Goal: Task Accomplishment & Management: Manage account settings

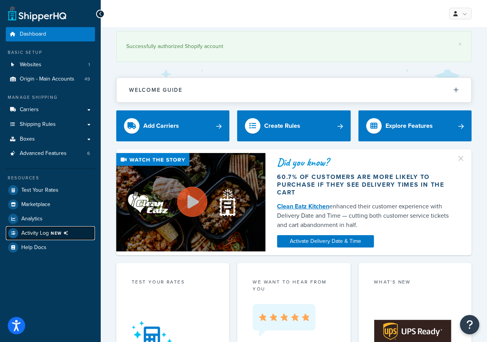
click at [46, 228] on span "Activity Log NEW" at bounding box center [46, 233] width 50 height 10
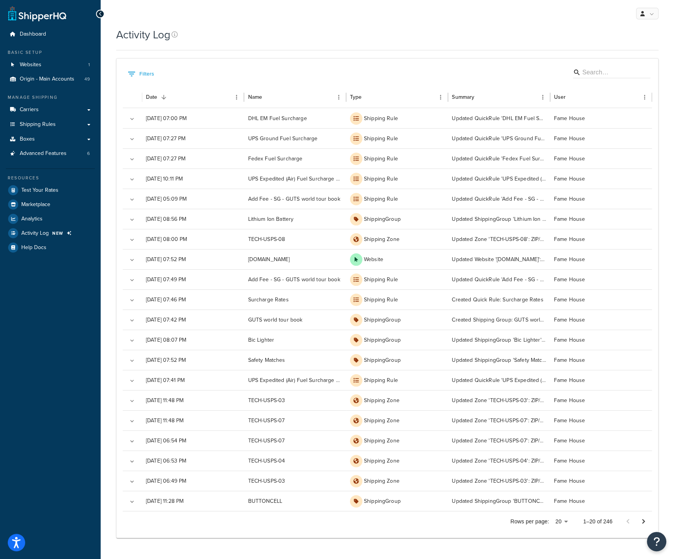
click at [0, 319] on div "Dashboard Basic Setup Websites 1 Origin - Main Accounts 49 Manage Shipping Carr…" at bounding box center [50, 288] width 101 height 576
click at [492, 14] on link at bounding box center [647, 14] width 22 height 12
click at [492, 91] on link "Logout" at bounding box center [623, 91] width 69 height 15
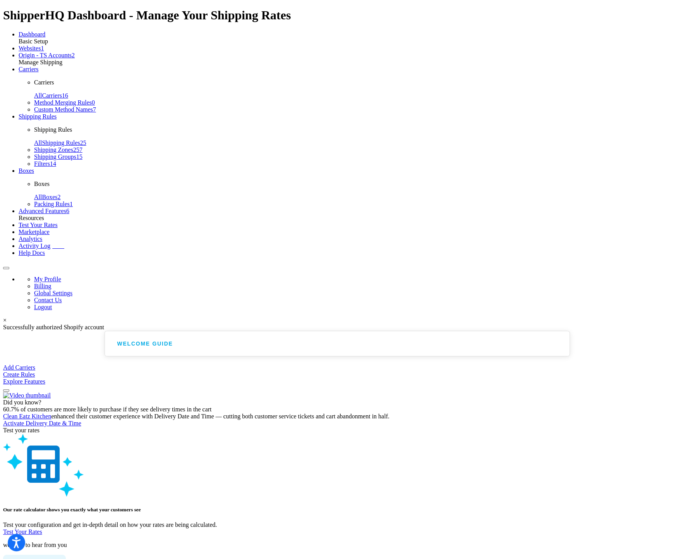
click at [57, 244] on span "NEW" at bounding box center [59, 246] width 14 height 5
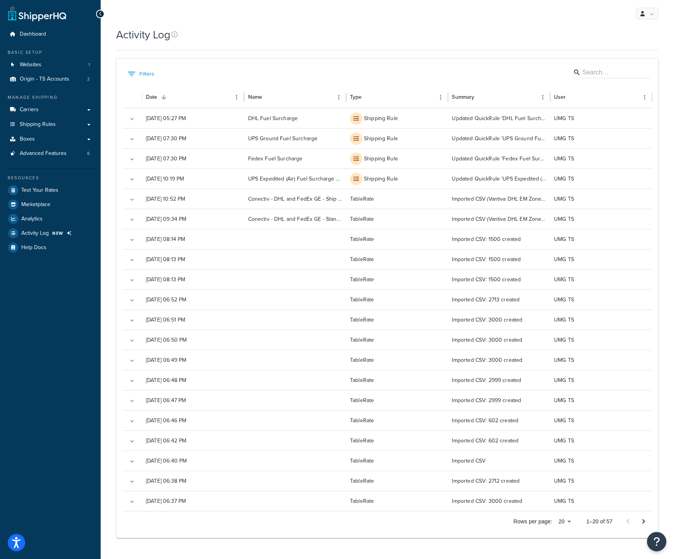
click at [2, 516] on div "Dashboard Basic Setup Websites 1 Origin - TS Accounts 2 Manage Shipping Carrier…" at bounding box center [50, 288] width 101 height 576
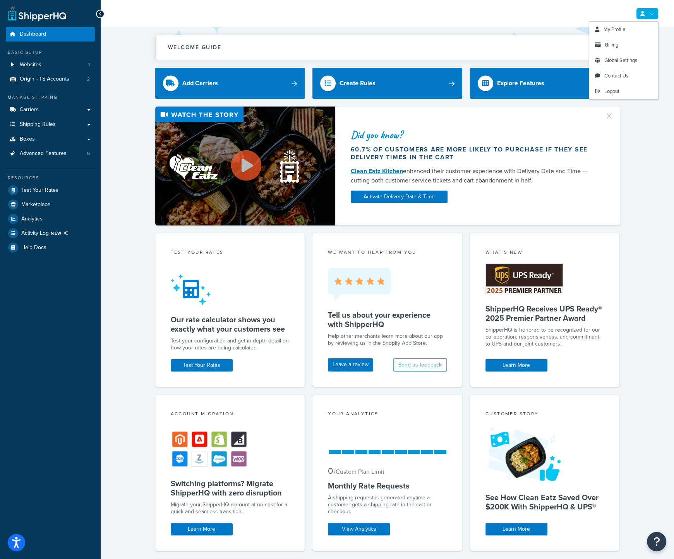
click at [655, 13] on link at bounding box center [647, 14] width 22 height 12
click at [619, 87] on link "Logout" at bounding box center [623, 91] width 69 height 15
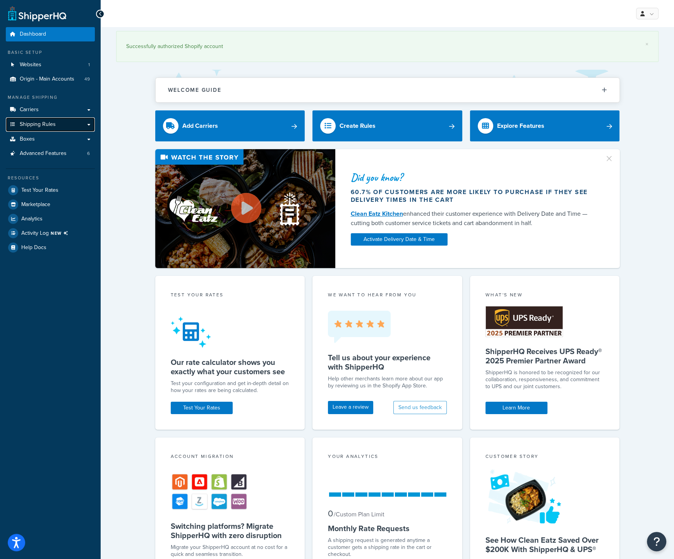
click at [67, 127] on link "Shipping Rules" at bounding box center [50, 124] width 89 height 14
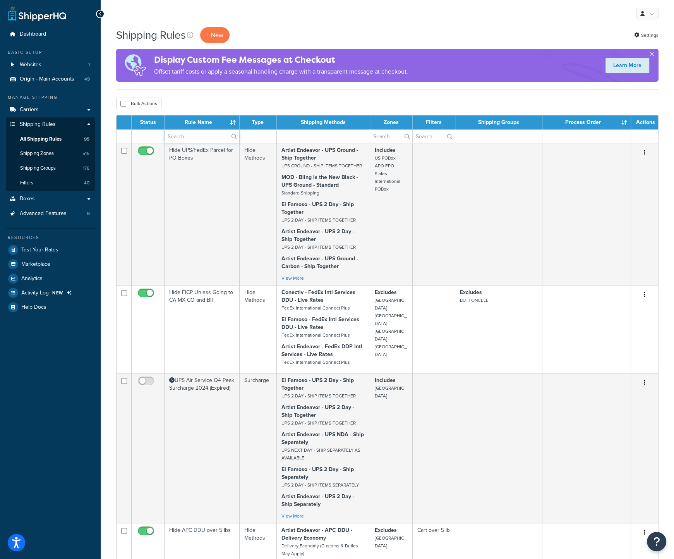
click at [199, 133] on input "text" at bounding box center [202, 136] width 75 height 13
type input "fuel"
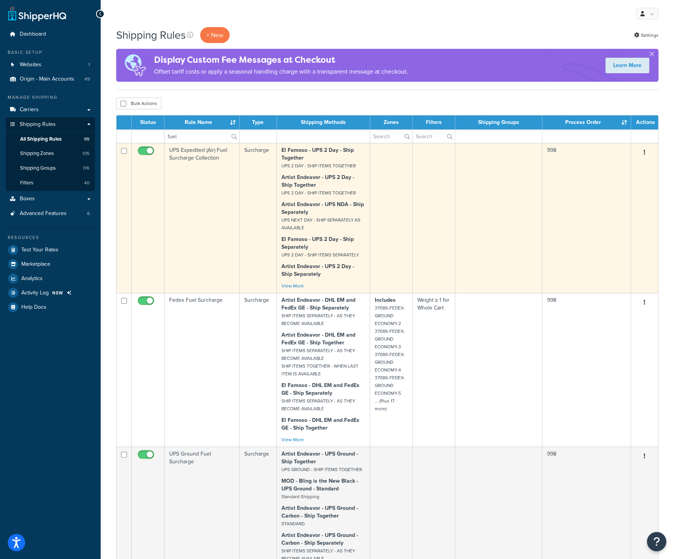
click at [194, 151] on td "UPS Expedited (Air) Fuel Surcharge Collection" at bounding box center [202, 218] width 75 height 150
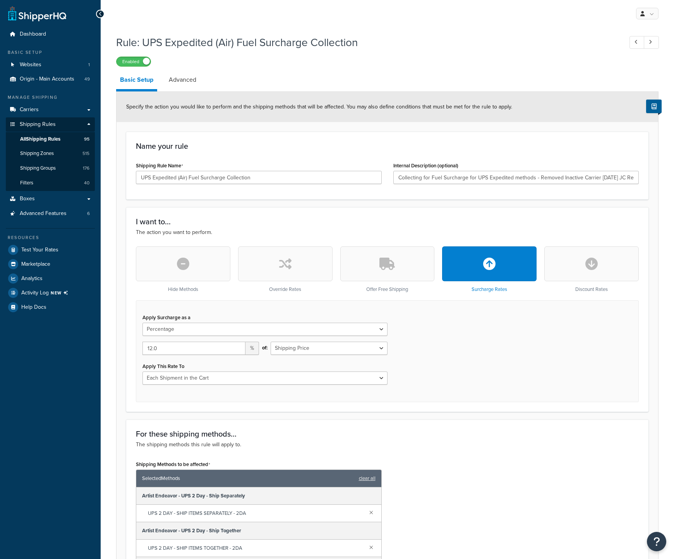
select select "PERCENTAGE"
select select "CART"
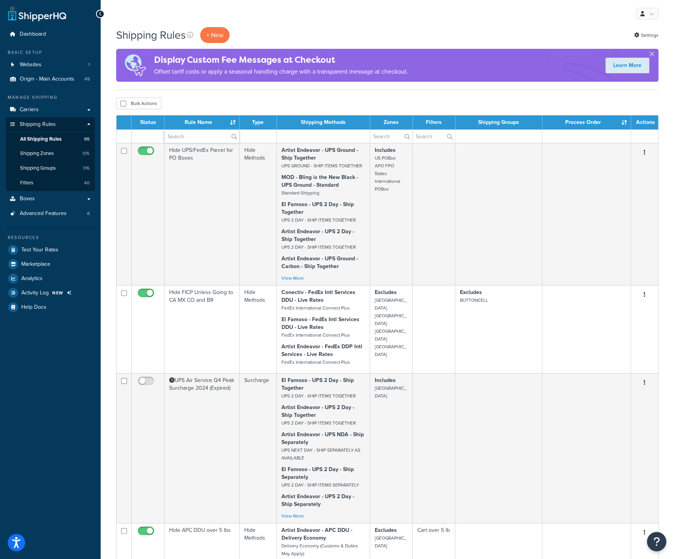
click at [184, 134] on input "text" at bounding box center [202, 136] width 75 height 13
type input "fuel"
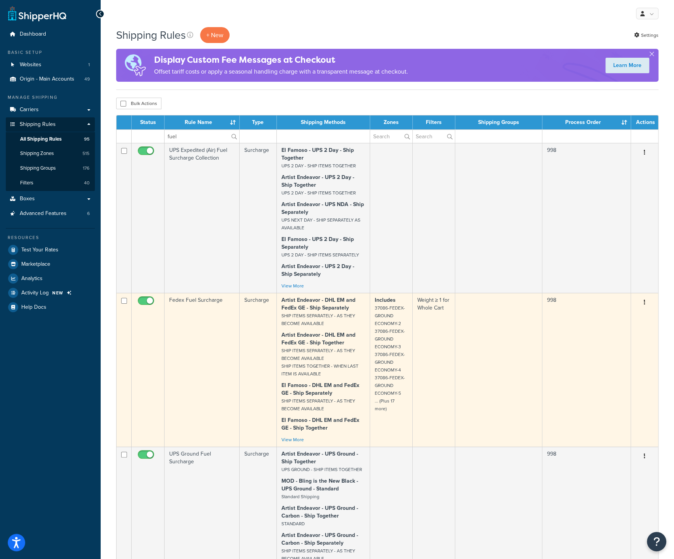
drag, startPoint x: 190, startPoint y: 298, endPoint x: 173, endPoint y: 319, distance: 26.7
drag, startPoint x: 173, startPoint y: 319, endPoint x: 198, endPoint y: 300, distance: 31.7
click at [198, 300] on td "Fedex Fuel Surcharge" at bounding box center [202, 370] width 75 height 154
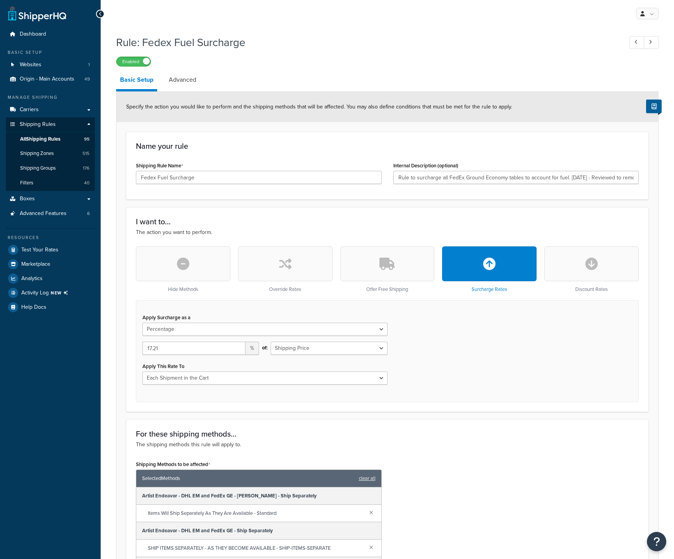
select select "PERCENTAGE"
select select "CART"
click at [191, 311] on div "Apply Surcharge as a Flat Rate Percentage Flat Rate & Percentage 17.21 % of: Sh…" at bounding box center [387, 351] width 503 height 102
click at [170, 348] on input "17.21" at bounding box center [193, 347] width 103 height 13
type input "17.43"
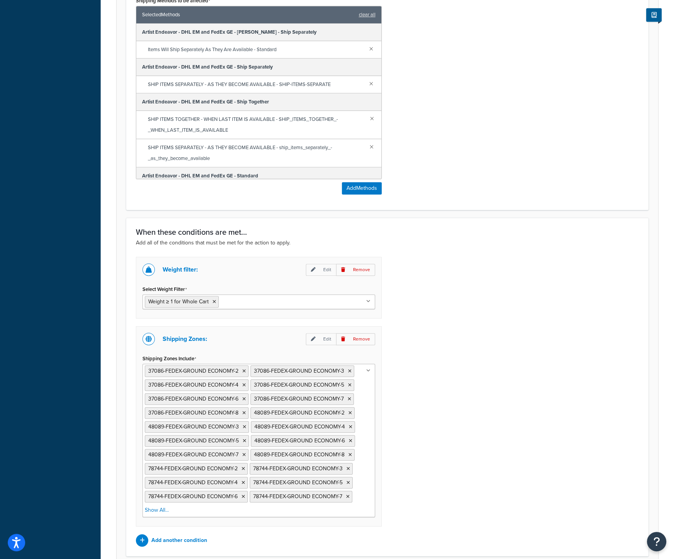
scroll to position [503, 0]
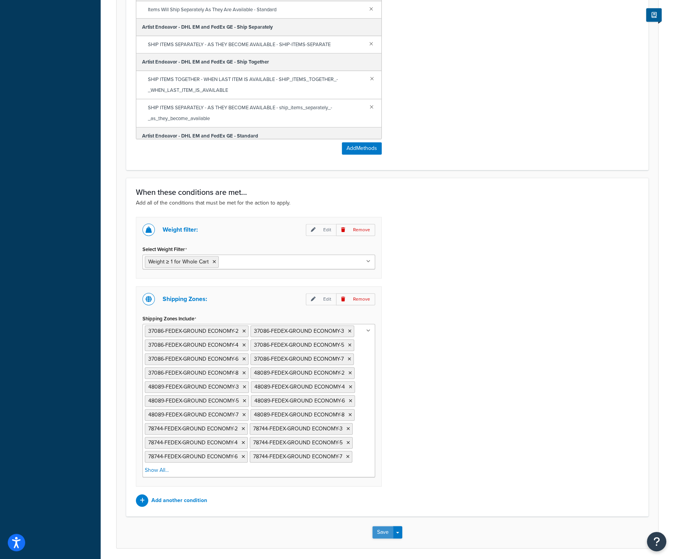
click at [382, 526] on button "Save" at bounding box center [382, 532] width 21 height 12
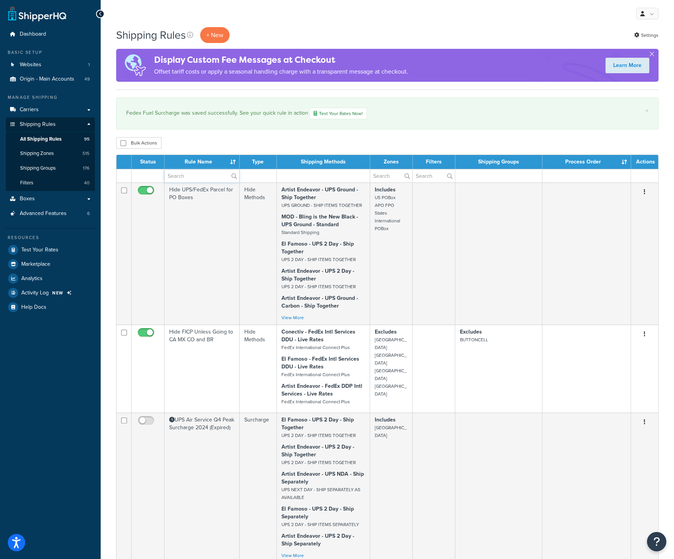
click at [196, 180] on input "text" at bounding box center [202, 175] width 75 height 13
type input "fuel"
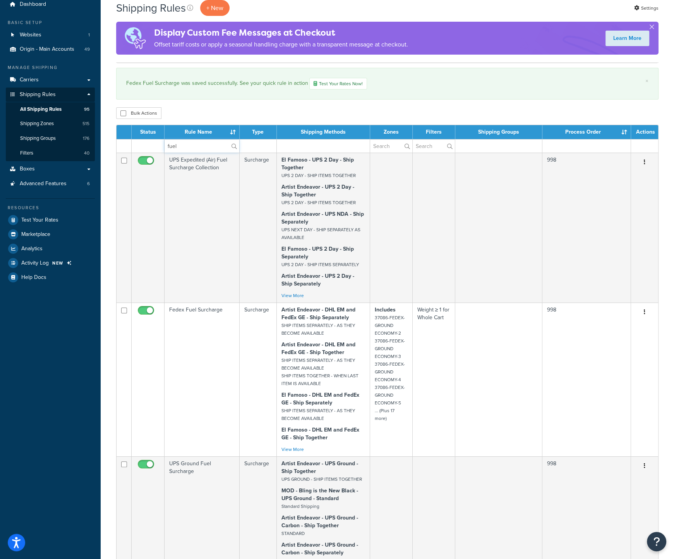
scroll to position [155, 0]
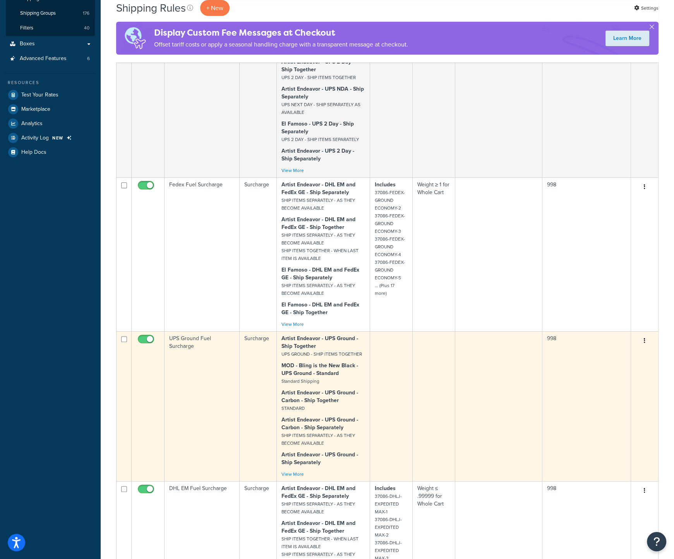
click at [185, 344] on td "UPS Ground Fuel Surcharge" at bounding box center [202, 406] width 75 height 150
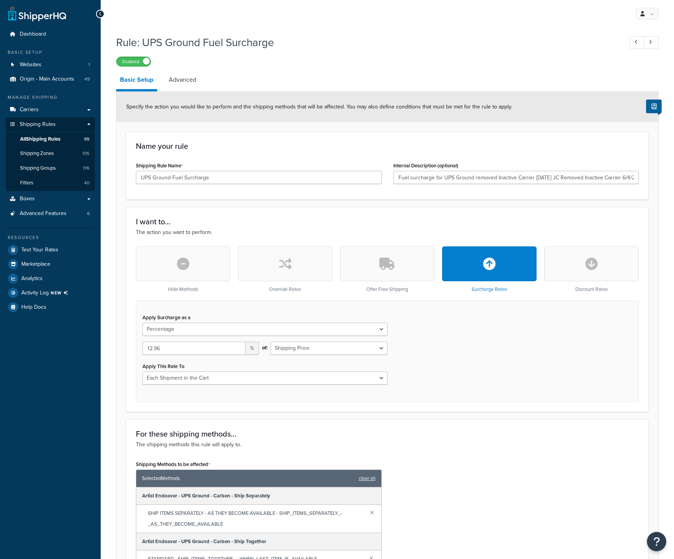
select select "PERCENTAGE"
select select "CART"
drag, startPoint x: 177, startPoint y: 350, endPoint x: 127, endPoint y: 351, distance: 49.2
click at [127, 351] on div "I want to... The action you want to perform. Hide Methods Override Rates Offer …" at bounding box center [387, 309] width 522 height 204
type input "13.12"
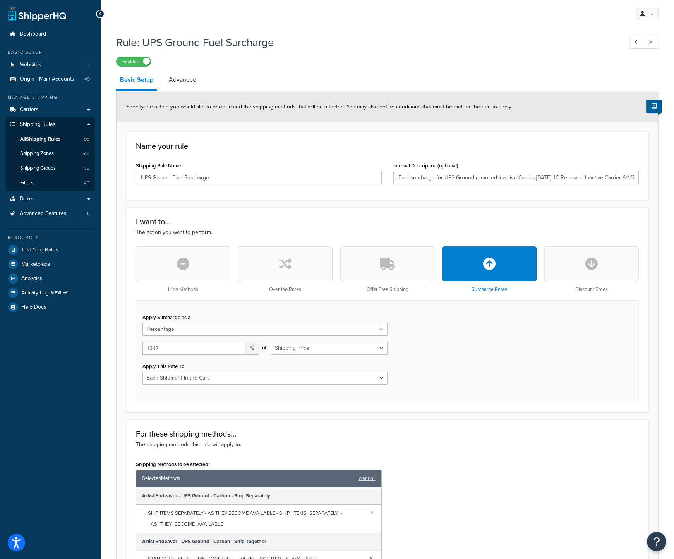
click at [445, 558] on html "Accessibility Screen-Reader Guide, Feedback, and Issue Reporting | New window S…" at bounding box center [337, 406] width 674 height 813
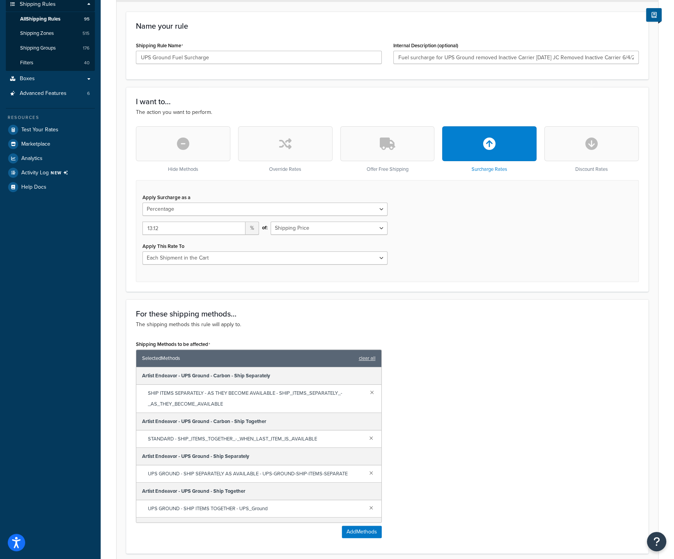
scroll to position [254, 0]
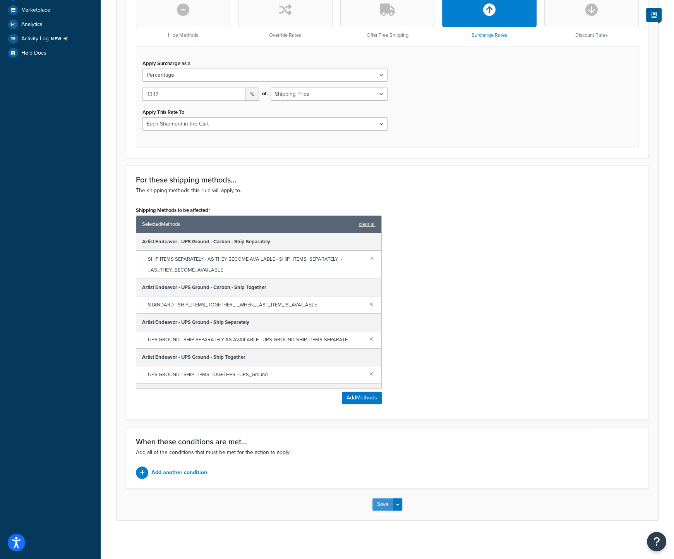
click at [379, 502] on button "Save" at bounding box center [382, 504] width 21 height 12
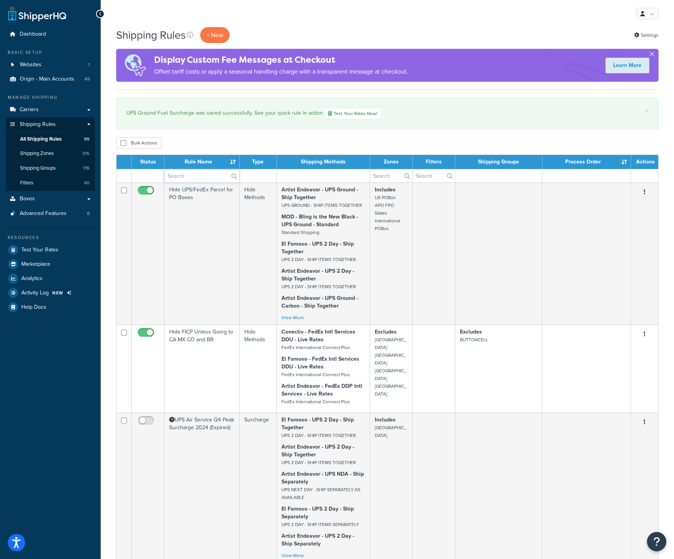
click at [186, 176] on input "text" at bounding box center [202, 175] width 75 height 13
type input "fuel"
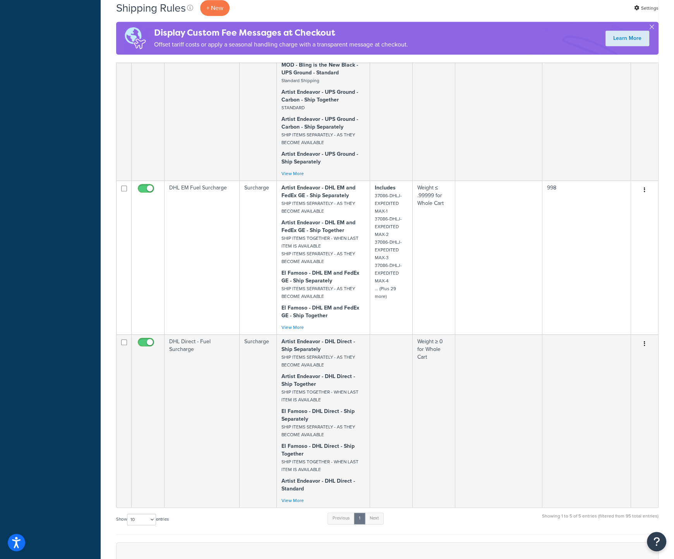
scroll to position [503, 0]
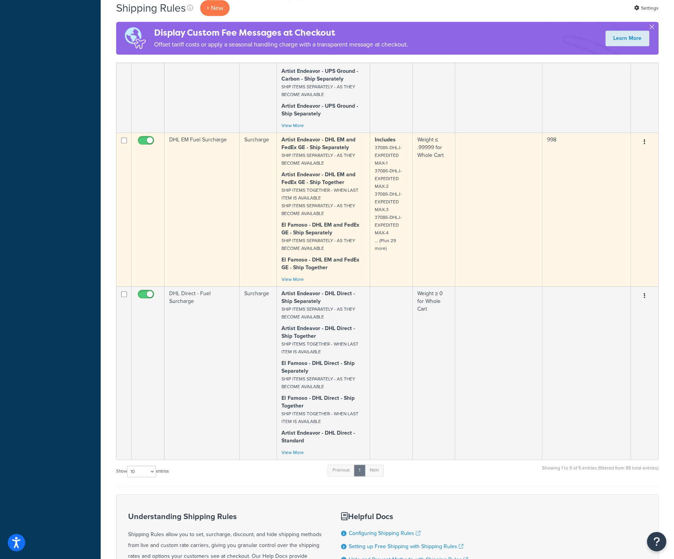
click at [198, 213] on td "DHL EM Fuel Surcharge" at bounding box center [202, 209] width 75 height 154
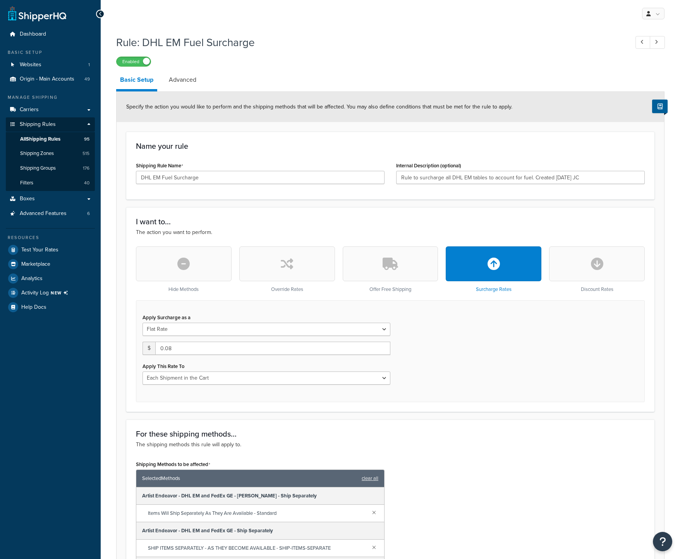
select select "CART"
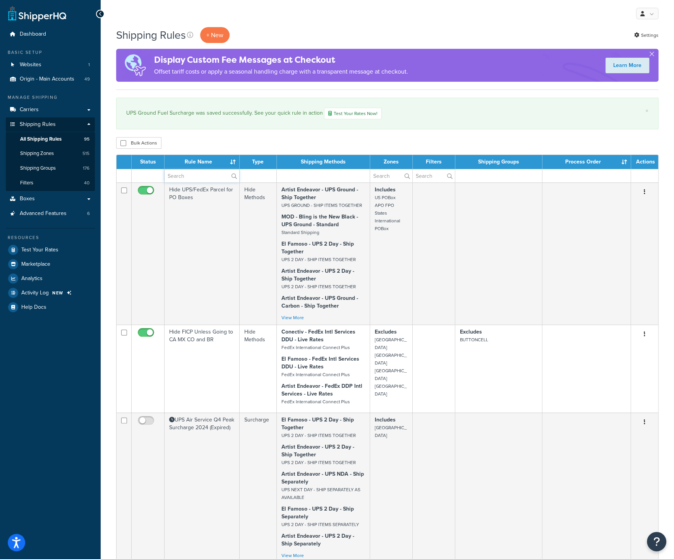
click at [199, 179] on input "text" at bounding box center [202, 175] width 75 height 13
type input "fuel"
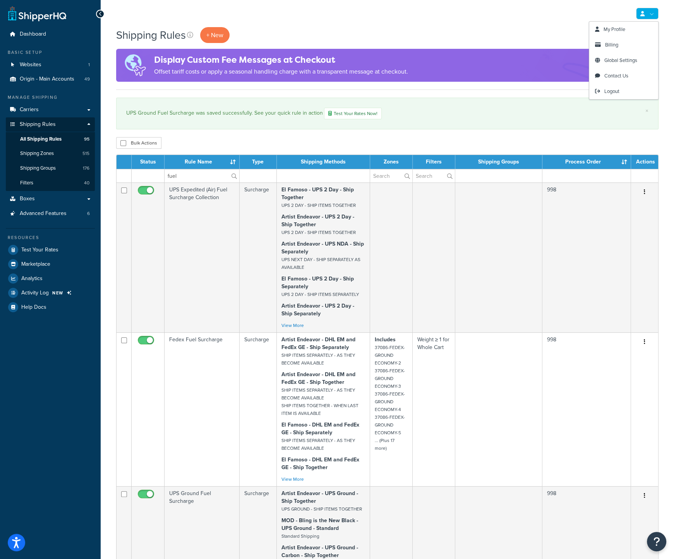
click at [655, 16] on link at bounding box center [647, 14] width 22 height 12
click at [615, 88] on span "Logout" at bounding box center [611, 90] width 15 height 7
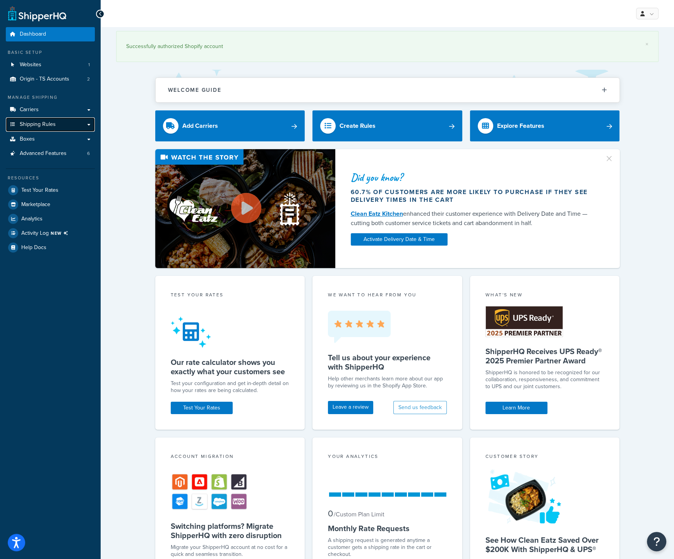
click at [44, 122] on span "Shipping Rules" at bounding box center [38, 124] width 36 height 7
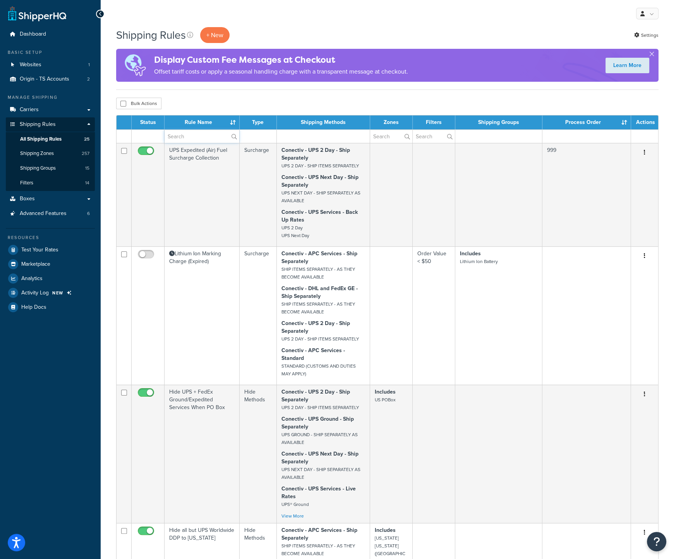
click at [179, 137] on input "text" at bounding box center [202, 136] width 75 height 13
type input "fuel"
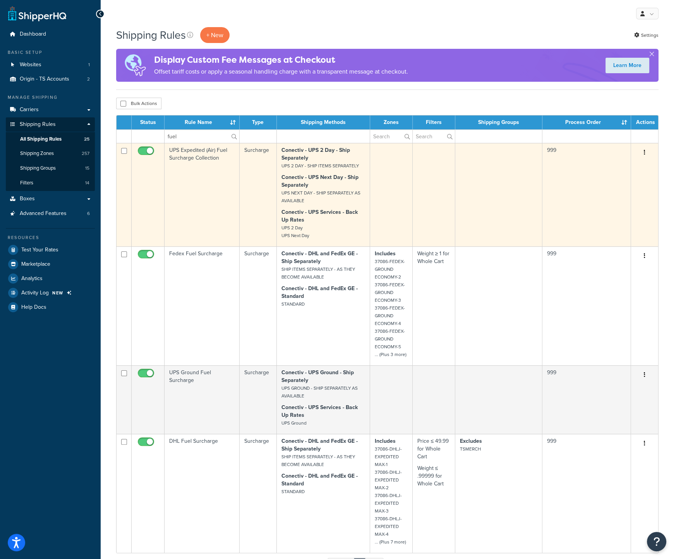
click at [205, 153] on td "UPS Expedited (Air) Fuel Surcharge Collection" at bounding box center [202, 194] width 75 height 103
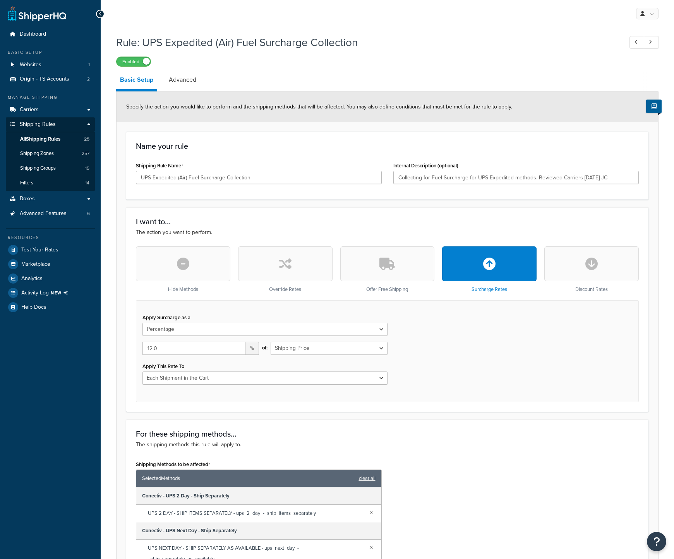
select select "PERCENTAGE"
select select "CART"
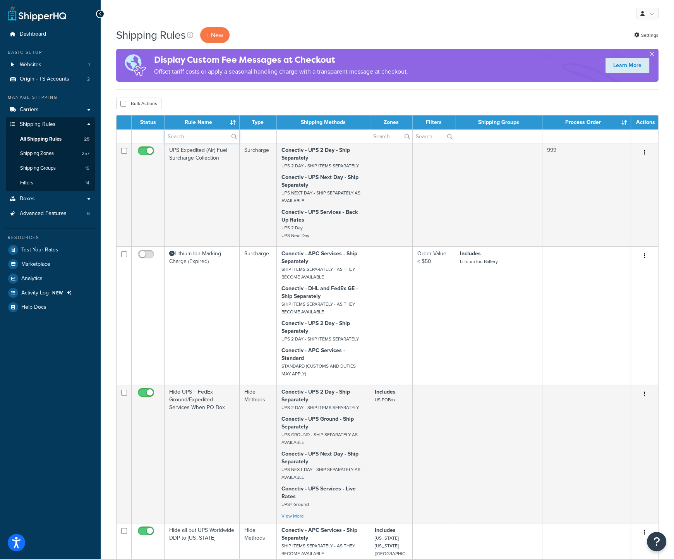
click at [187, 141] on input "text" at bounding box center [202, 136] width 75 height 13
type input "fuel"
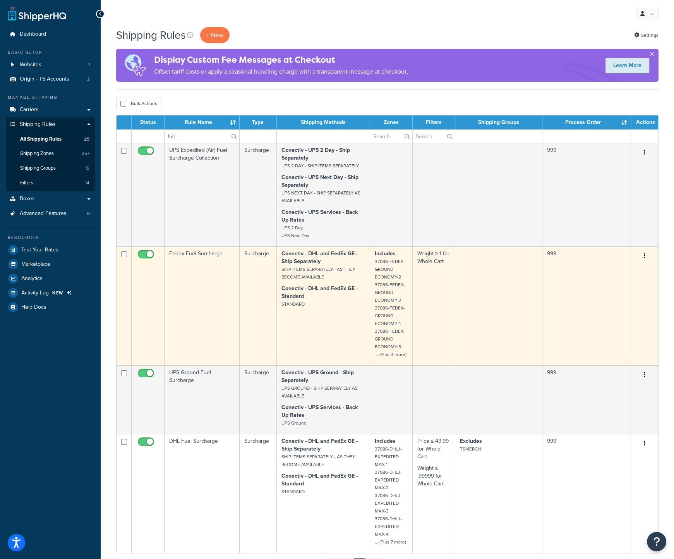
click at [195, 255] on td "Fedex Fuel Surcharge" at bounding box center [202, 305] width 75 height 119
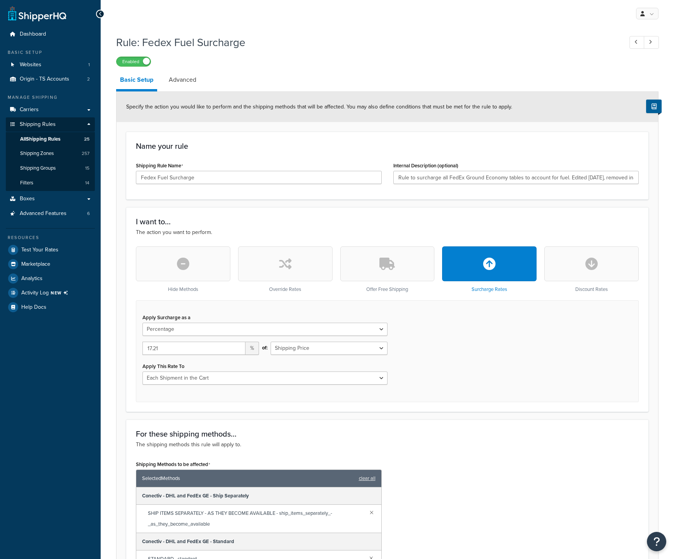
select select "PERCENTAGE"
select select "CART"
click at [172, 343] on input "17.21" at bounding box center [193, 347] width 103 height 13
type input "17.43"
click at [416, 558] on html "Accessibility Screen-Reader Guide, Feedback, and Issue Reporting | New window S…" at bounding box center [337, 459] width 674 height 919
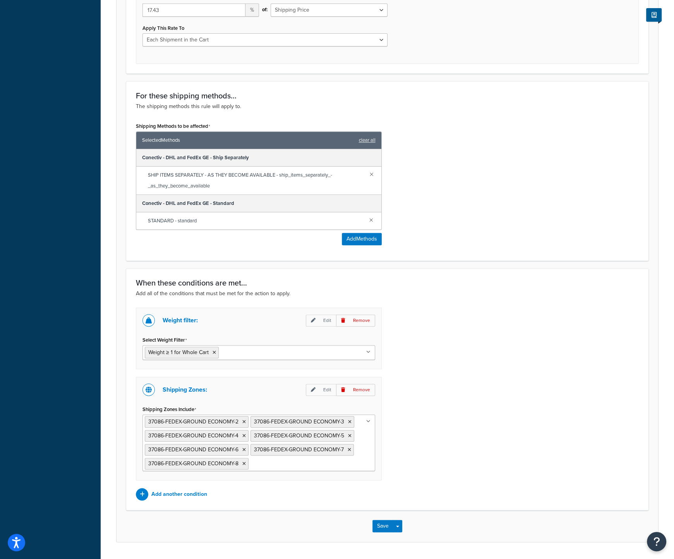
scroll to position [358, 0]
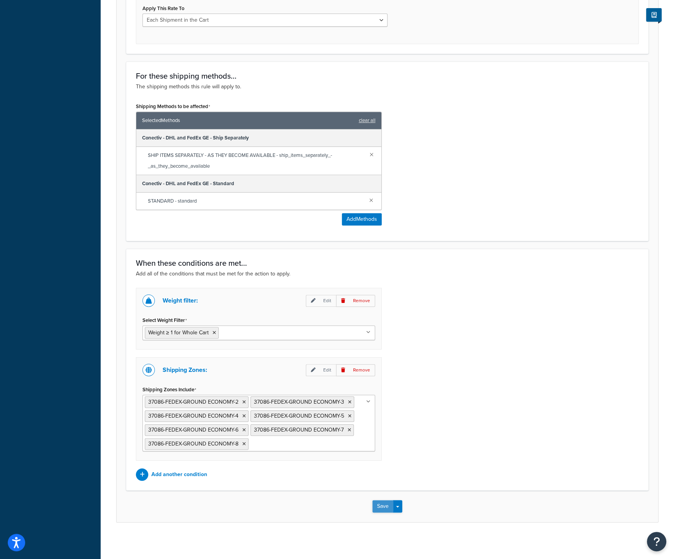
click at [384, 503] on button "Save" at bounding box center [382, 506] width 21 height 12
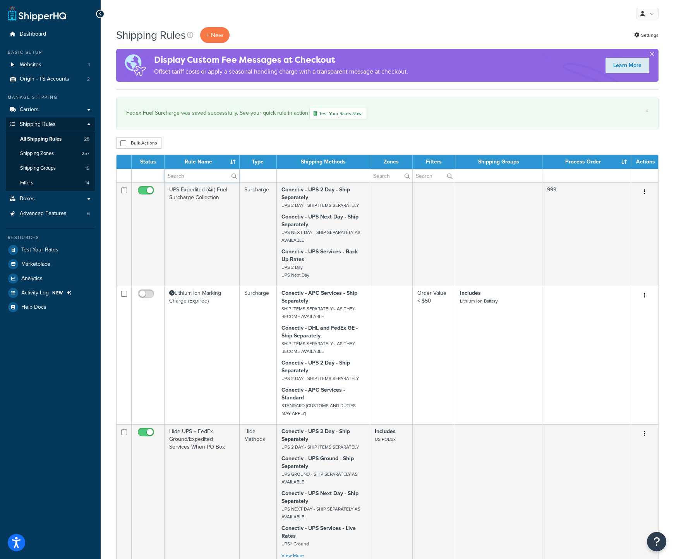
click at [177, 175] on input "text" at bounding box center [202, 175] width 75 height 13
type input "fuel"
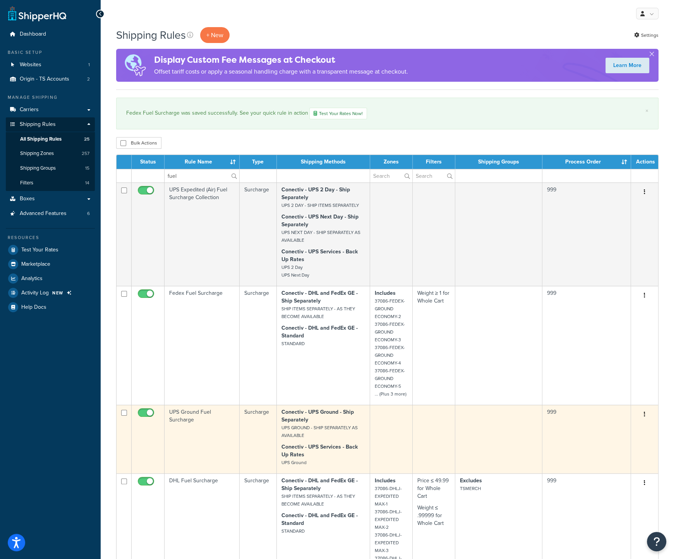
click at [189, 415] on td "UPS Ground Fuel Surcharge" at bounding box center [202, 438] width 75 height 69
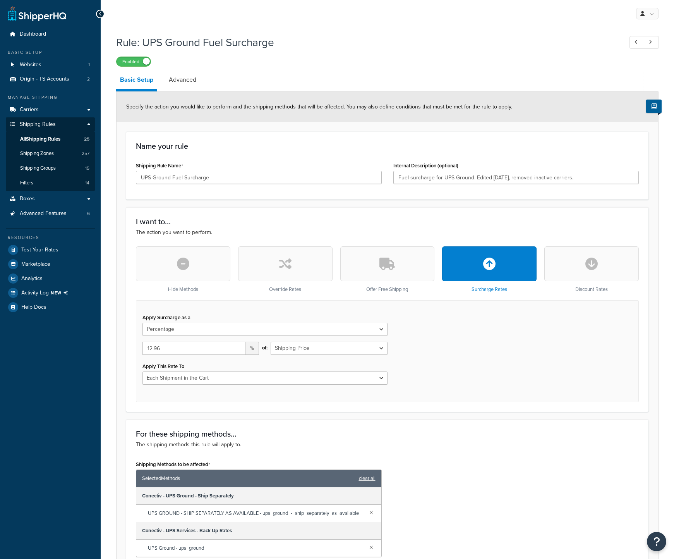
select select "PERCENTAGE"
select select "CART"
drag, startPoint x: 169, startPoint y: 348, endPoint x: 130, endPoint y: 348, distance: 38.3
click at [130, 348] on div "Hide Methods Override Rates Offer Free Shipping Surcharge Rates Discount Rates …" at bounding box center [387, 324] width 514 height 156
type input "13.12"
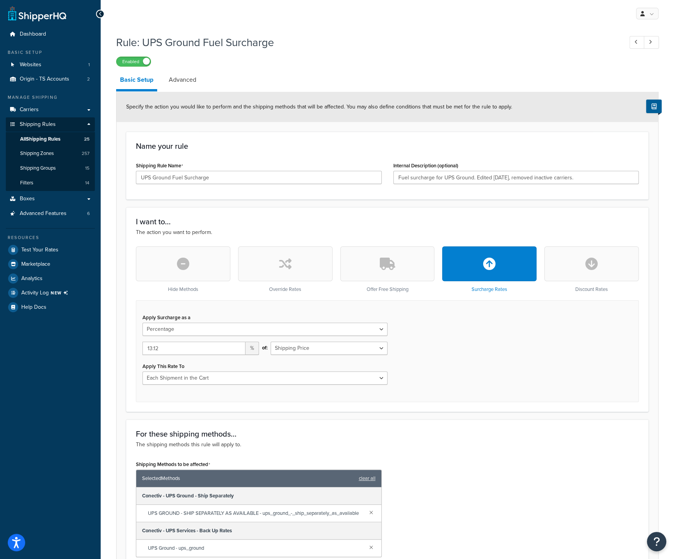
click at [207, 25] on div "My Profile Billing Global Settings Contact Us Logout" at bounding box center [387, 13] width 573 height 27
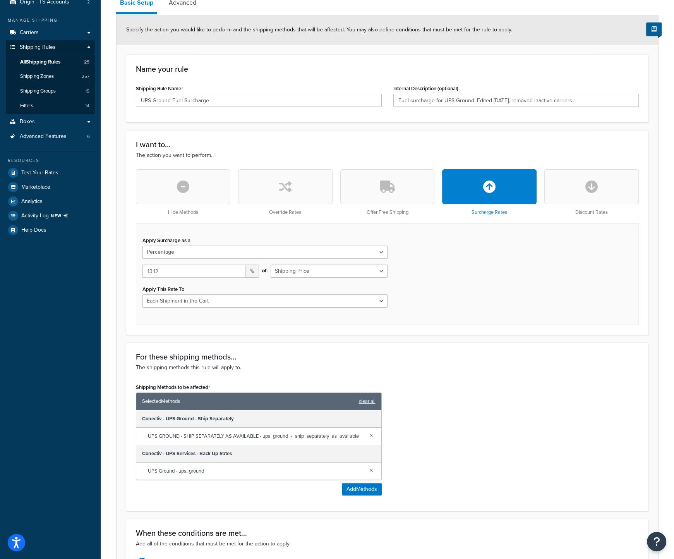
scroll to position [168, 0]
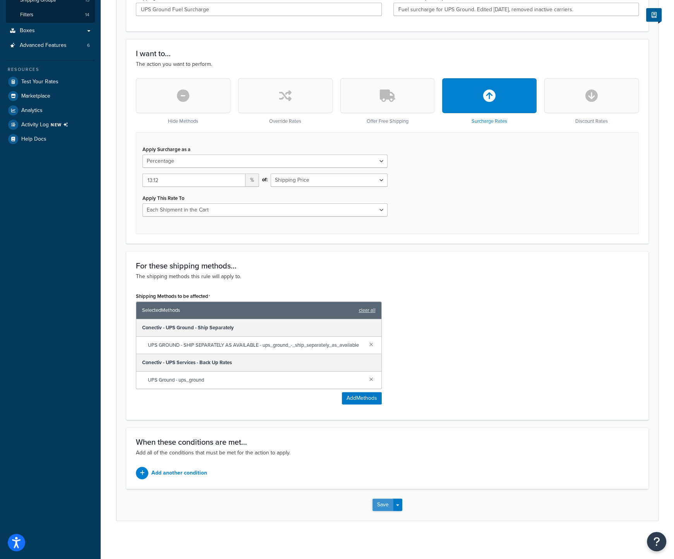
click at [379, 504] on button "Save" at bounding box center [382, 504] width 21 height 12
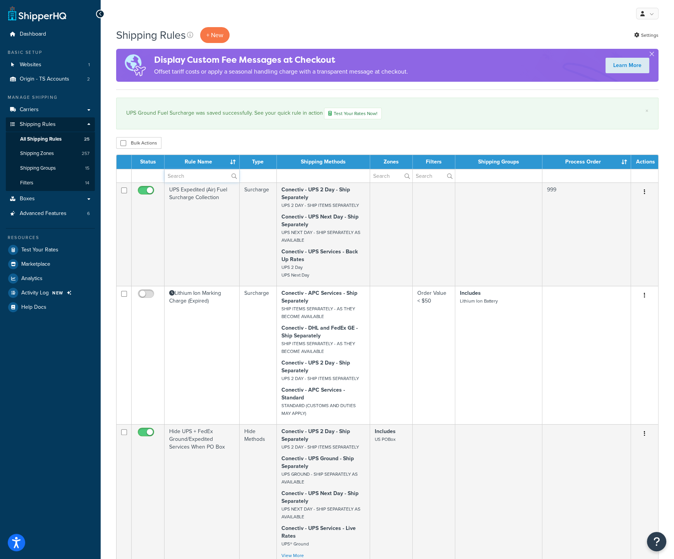
click at [198, 175] on input "text" at bounding box center [202, 175] width 75 height 13
type input "fuel"
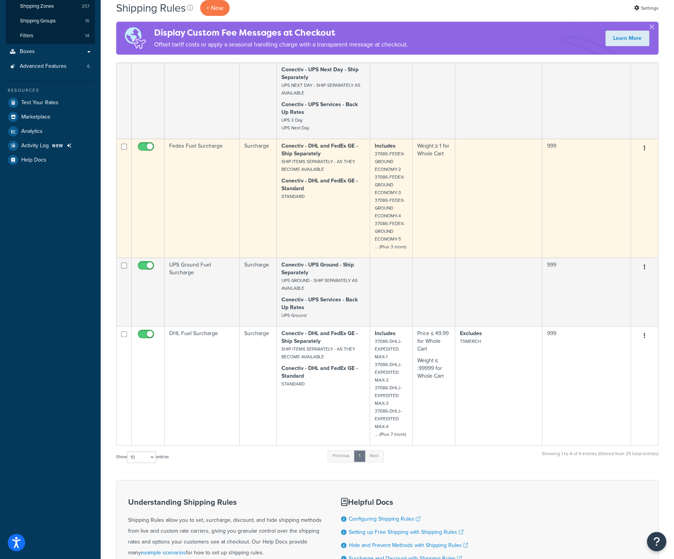
scroll to position [194, 0]
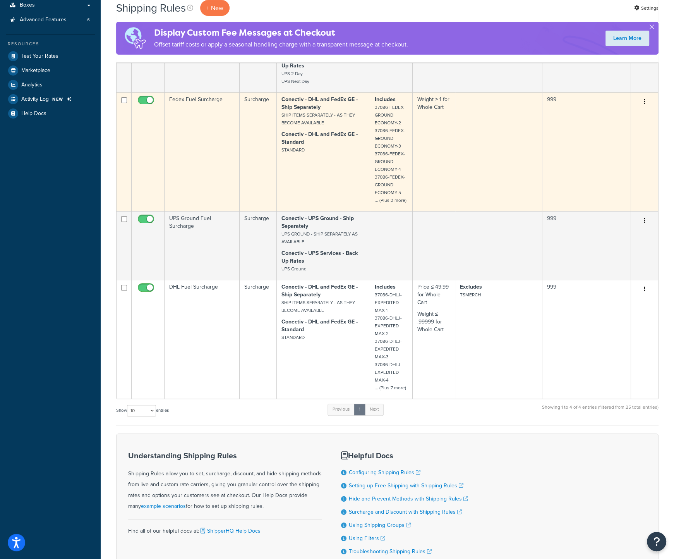
click at [212, 295] on td "DHL Fuel Surcharge" at bounding box center [202, 338] width 75 height 119
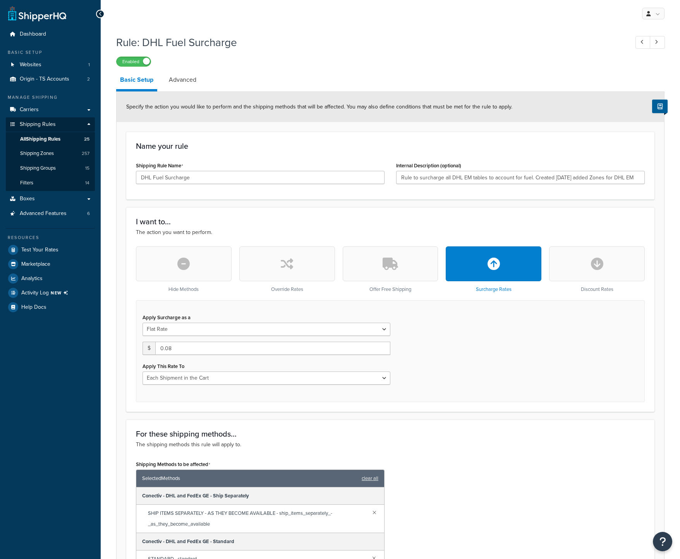
select select "CART"
